Goal: Find specific page/section: Find specific page/section

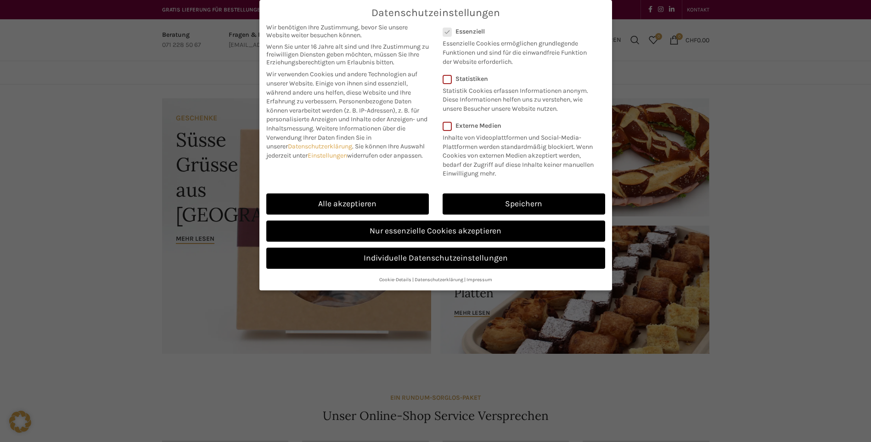
click at [382, 216] on div "Alle akzeptieren" at bounding box center [347, 203] width 176 height 27
click at [383, 211] on link "Alle akzeptieren" at bounding box center [347, 203] width 163 height 21
checkbox input "true"
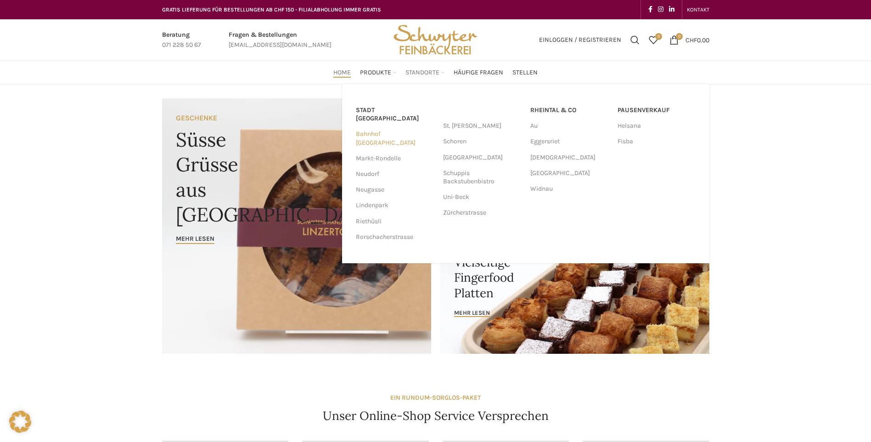
click at [380, 126] on link "Bahnhof [GEOGRAPHIC_DATA]" at bounding box center [395, 138] width 78 height 24
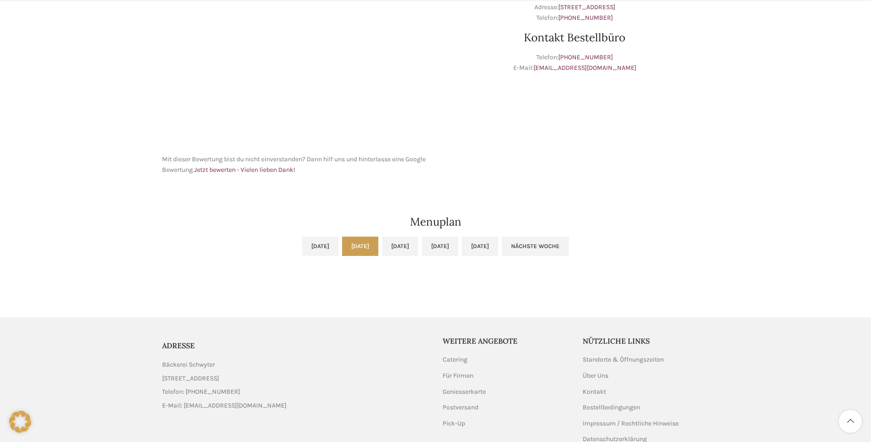
scroll to position [321, 0]
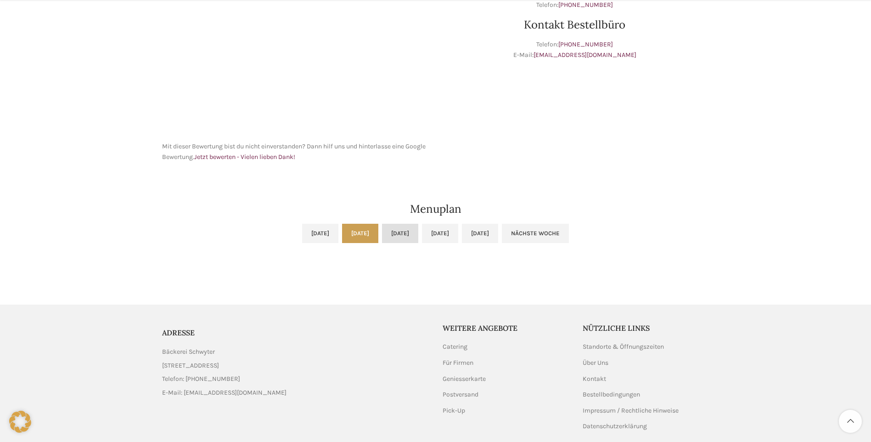
click at [386, 233] on link "Mi, 03.09.2025" at bounding box center [400, 233] width 36 height 19
click at [448, 236] on link "Do, 04.09.2025" at bounding box center [440, 233] width 36 height 19
click at [498, 236] on link "Fr, 05.09.2025" at bounding box center [480, 233] width 36 height 19
click at [569, 228] on link "Nächste Woche" at bounding box center [535, 233] width 67 height 19
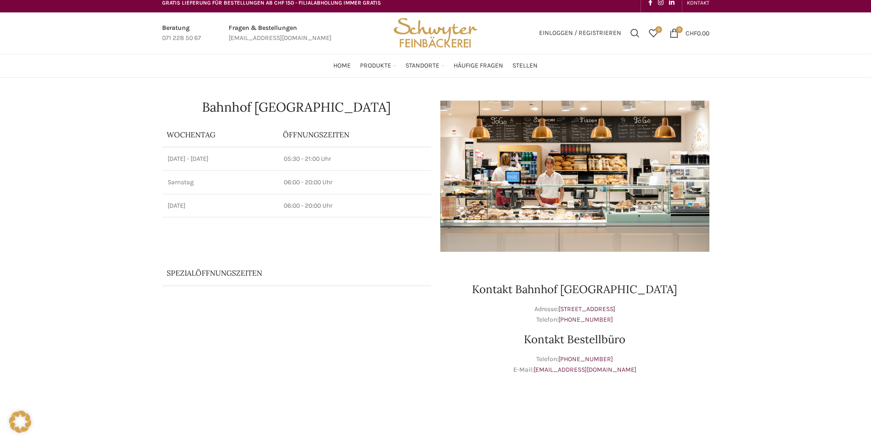
scroll to position [0, 0]
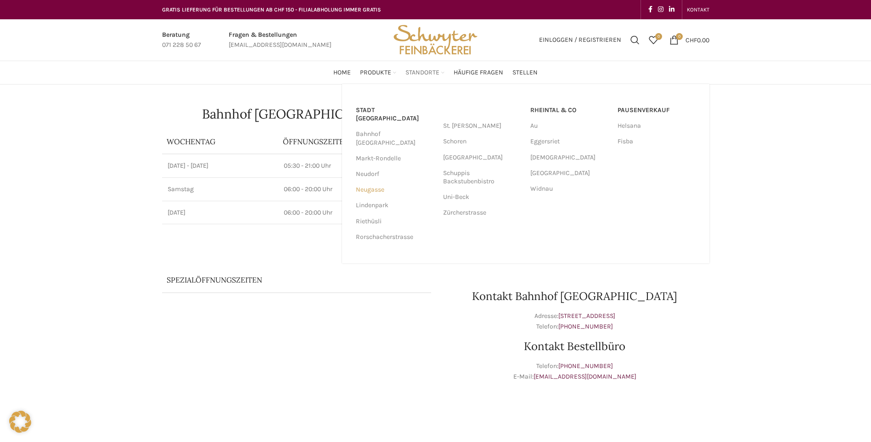
click at [376, 182] on link "Neugasse" at bounding box center [395, 190] width 78 height 16
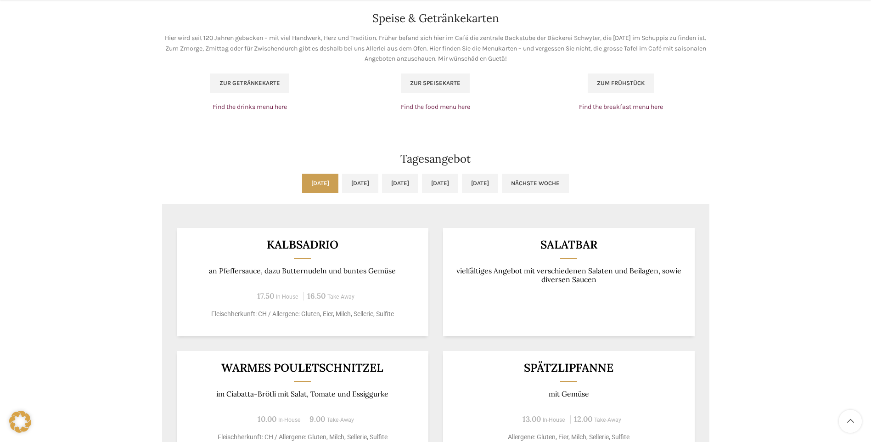
scroll to position [643, 0]
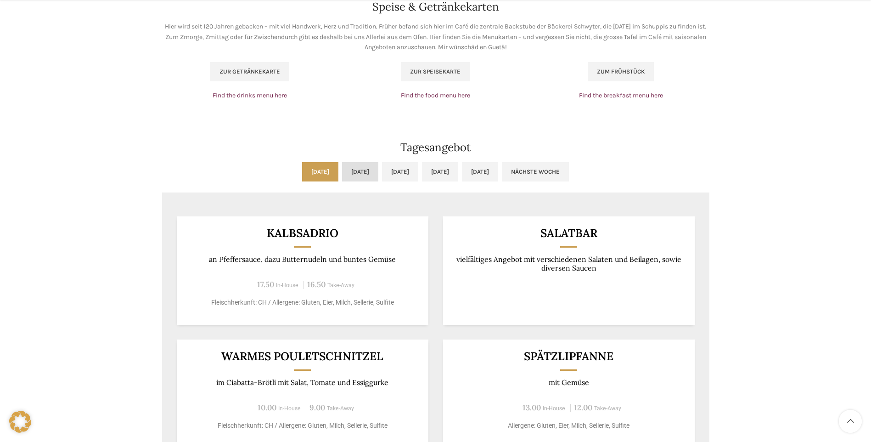
click at [345, 178] on link "Di, 02.09.2025" at bounding box center [360, 171] width 36 height 19
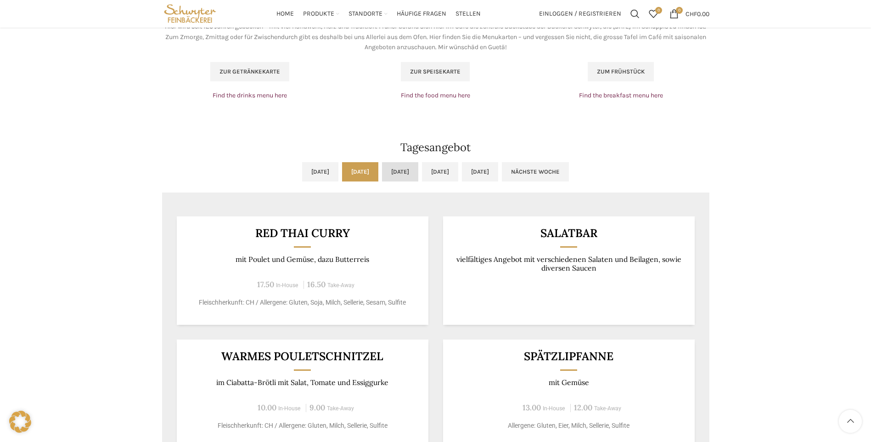
click at [403, 170] on link "Mi, 03.09.2025" at bounding box center [400, 171] width 36 height 19
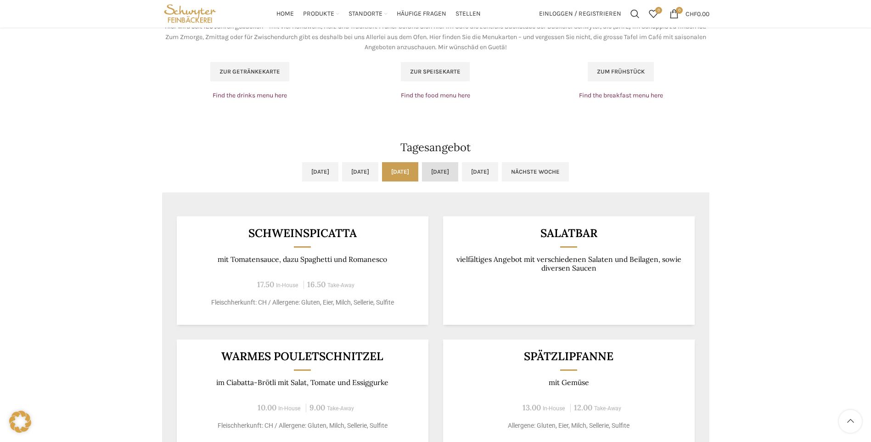
click at [458, 170] on link "Do, 04.09.2025" at bounding box center [440, 171] width 36 height 19
click at [498, 165] on link "Fr, 05.09.2025" at bounding box center [480, 171] width 36 height 19
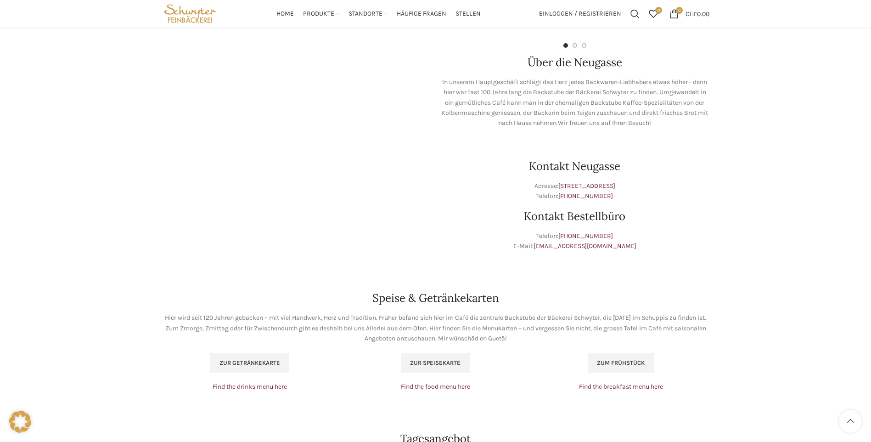
scroll to position [275, 0]
